Goal: Navigation & Orientation: Find specific page/section

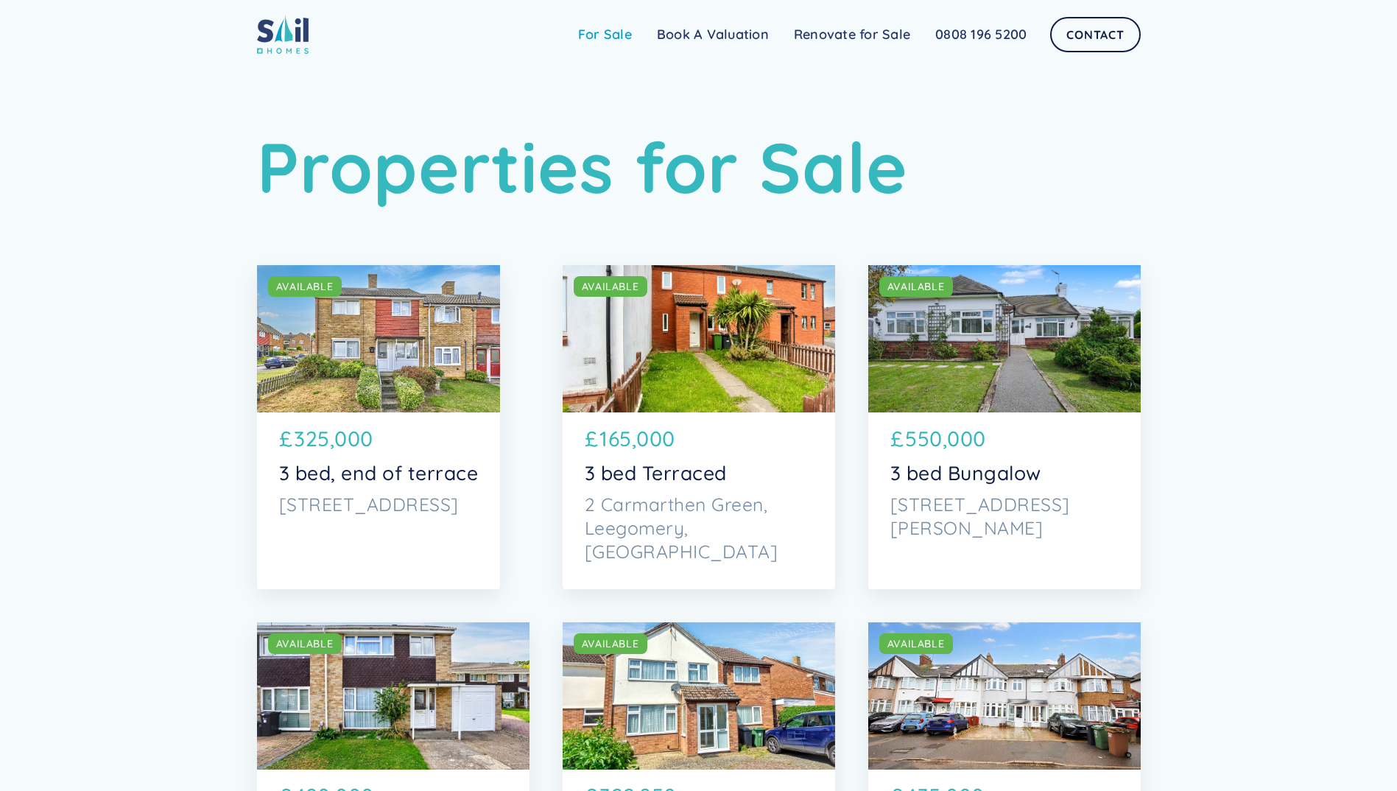
click at [620, 39] on link "For Sale" at bounding box center [605, 34] width 79 height 29
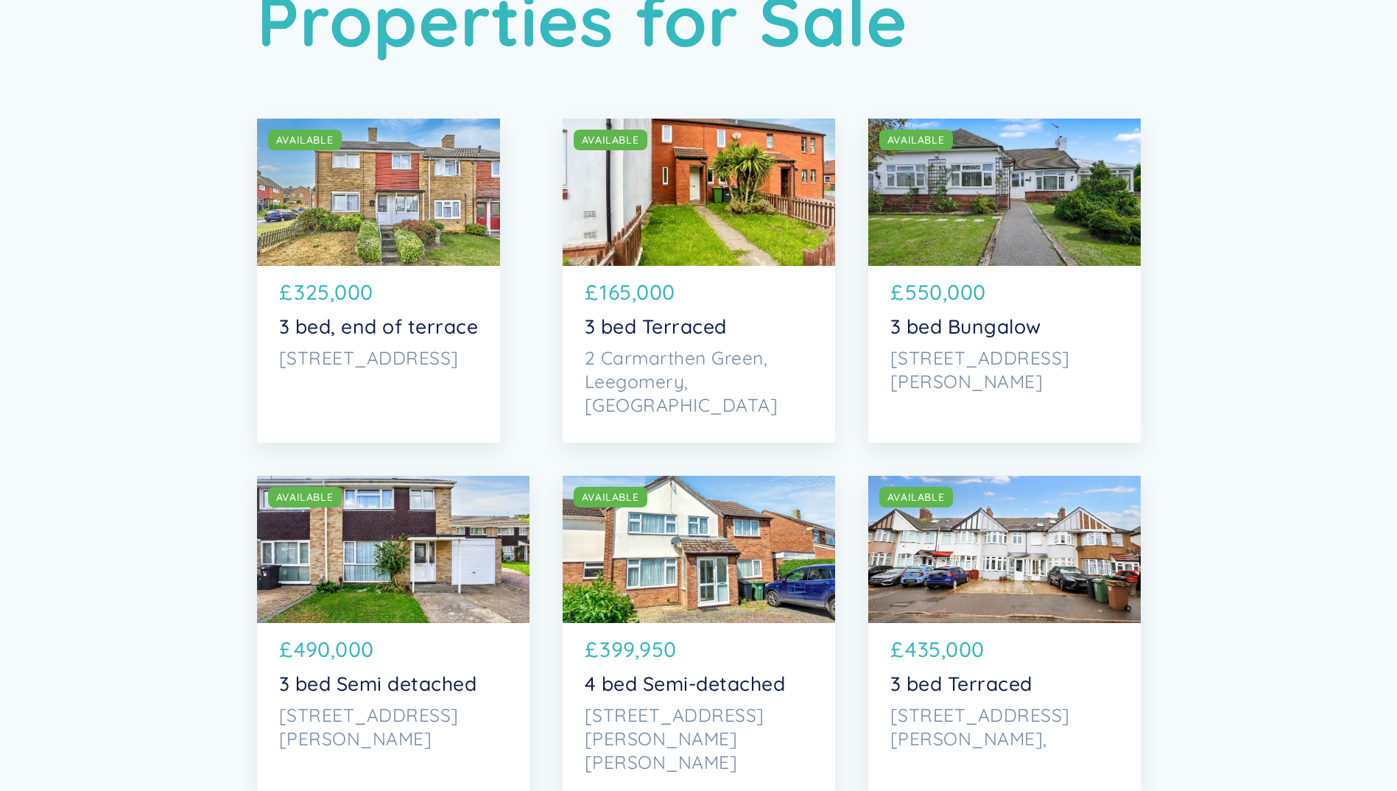
scroll to position [147, 0]
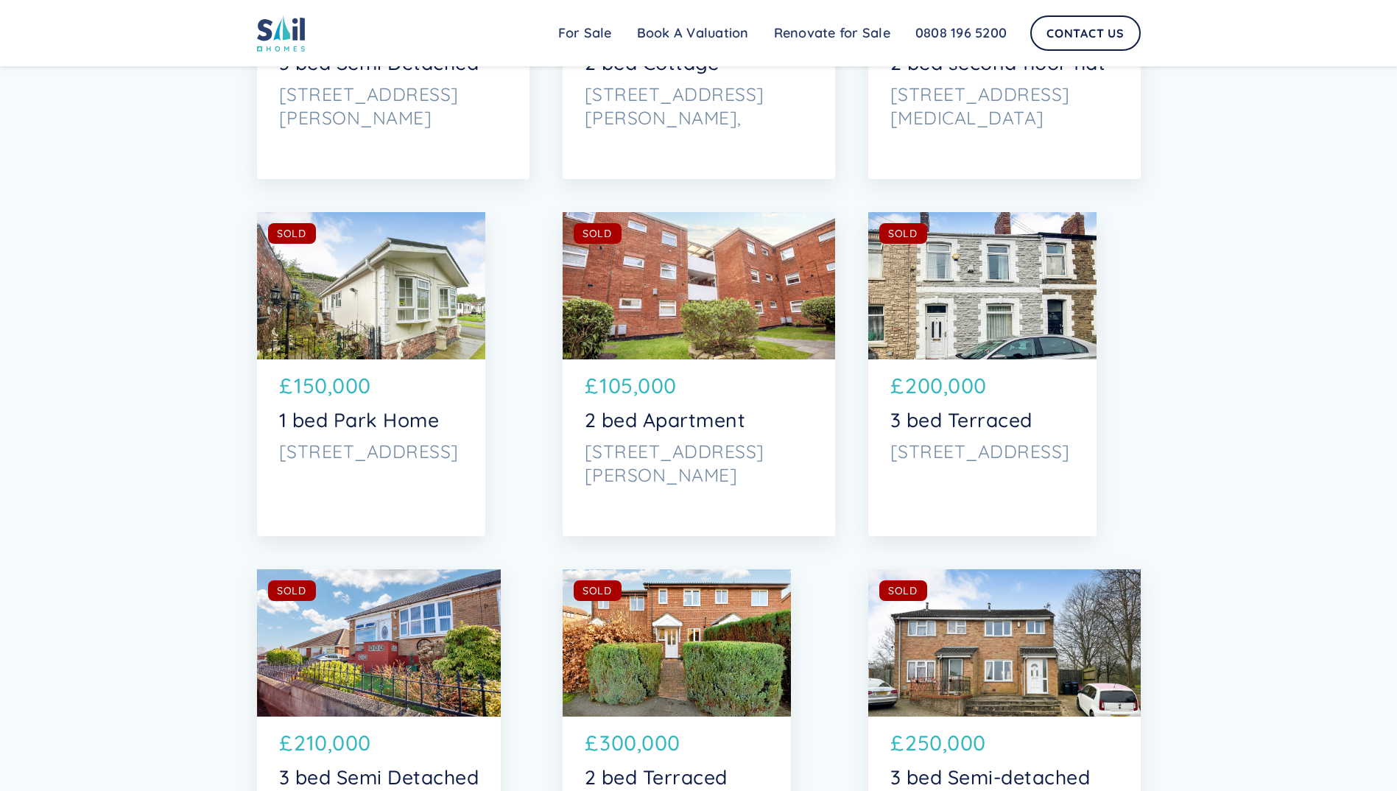
scroll to position [4860, 0]
